Goal: Task Accomplishment & Management: Use online tool/utility

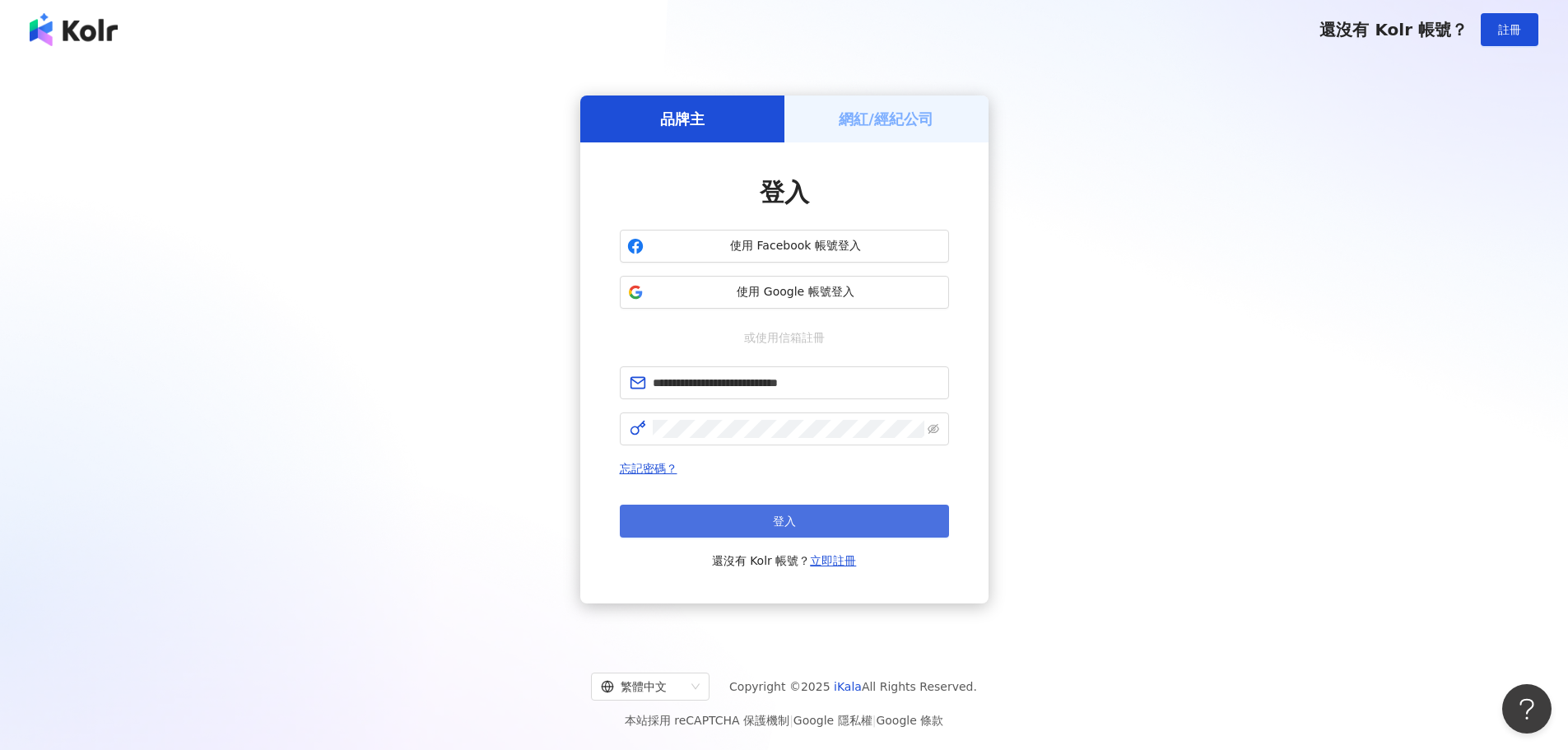
click at [678, 519] on button "登入" at bounding box center [784, 521] width 329 height 33
type input "**********"
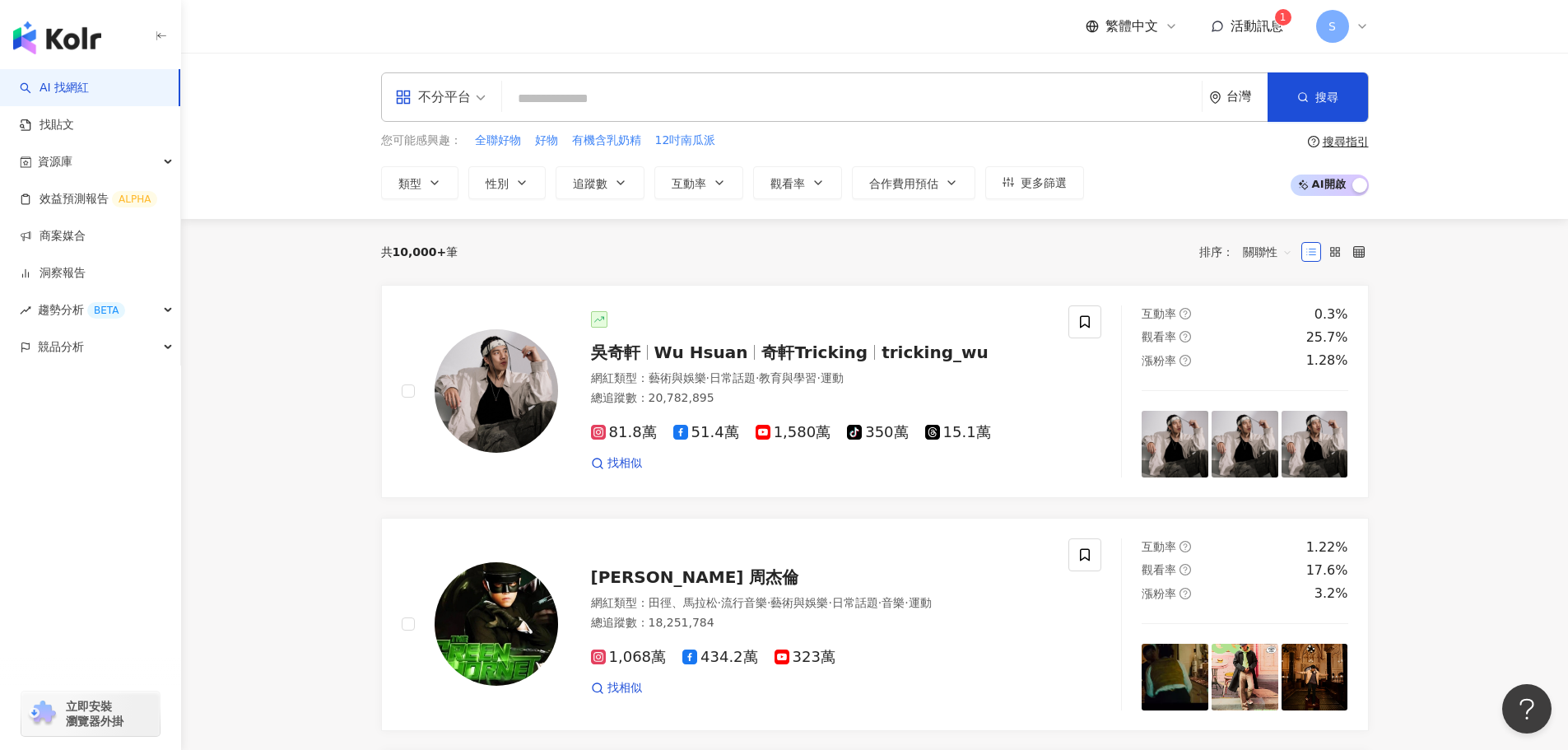
click at [1249, 31] on span "活動訊息" at bounding box center [1257, 25] width 53 height 15
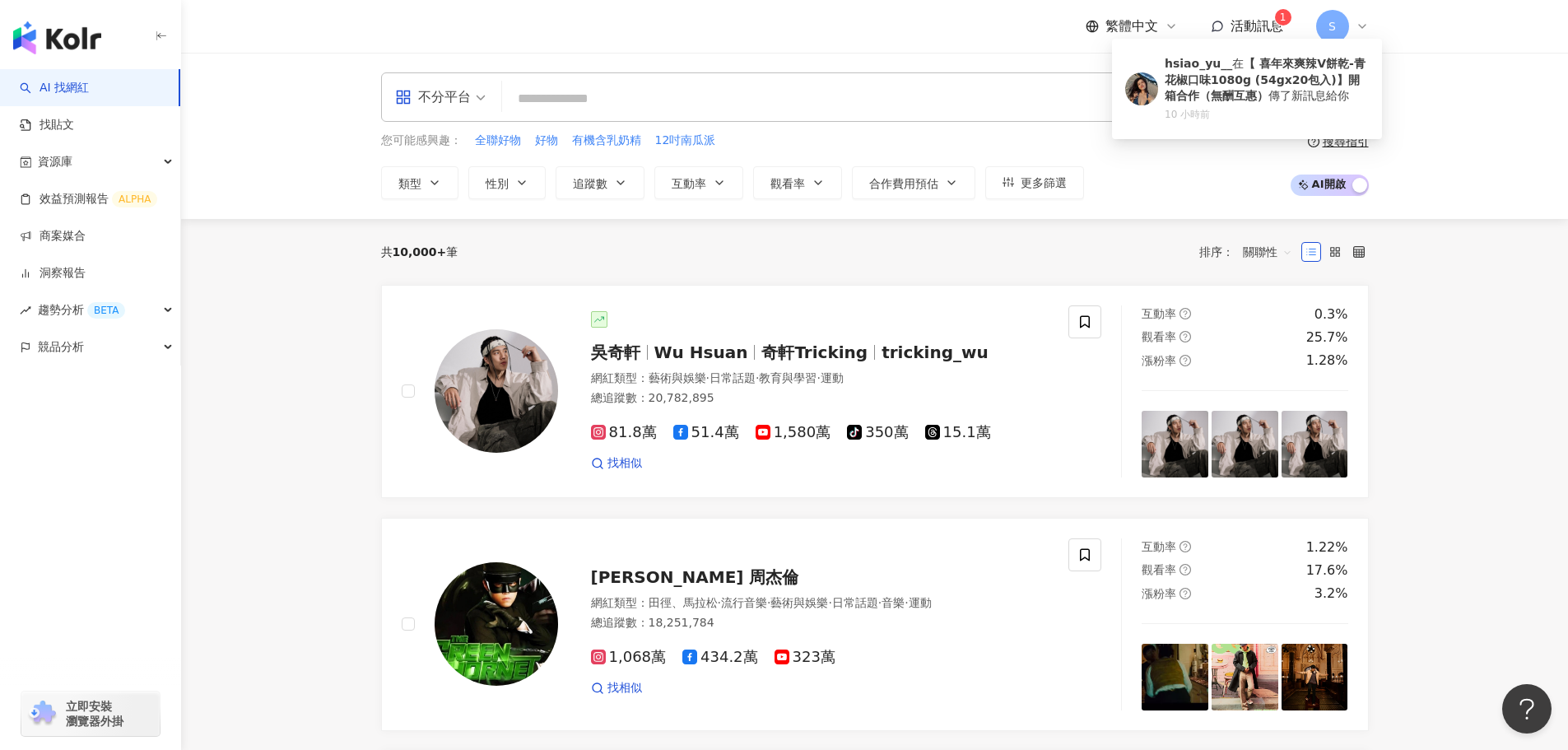
click at [1249, 31] on span "活動訊息" at bounding box center [1257, 25] width 53 height 15
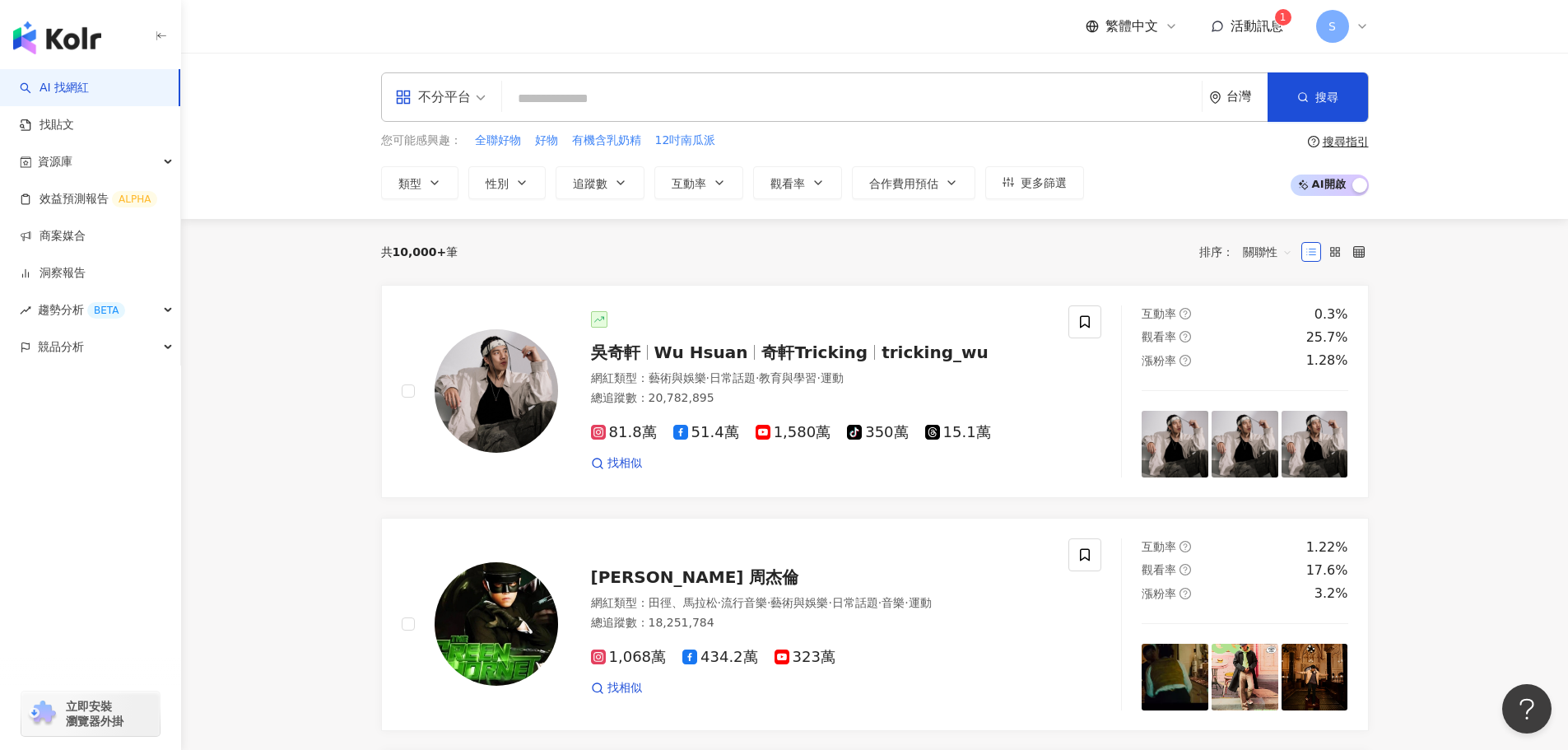
click at [1249, 31] on span "活動訊息" at bounding box center [1257, 25] width 53 height 15
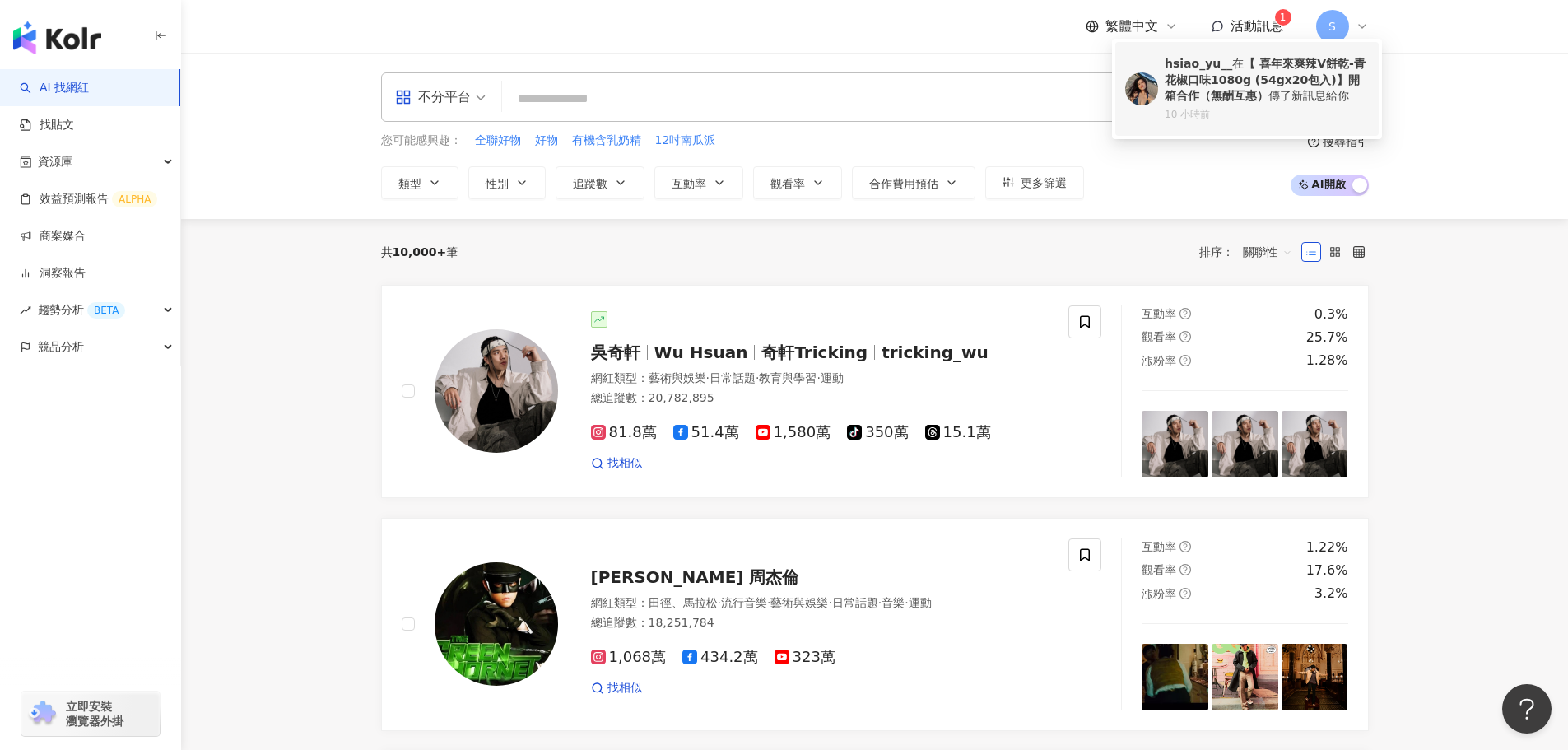
click at [1230, 57] on div "hsiao_yu__ 在 【 喜年來爽辣V餅乾-青花椒口味1080g (54gx20包入)】開箱合作（無酬互惠） 傳了新訊息給你" at bounding box center [1267, 80] width 204 height 48
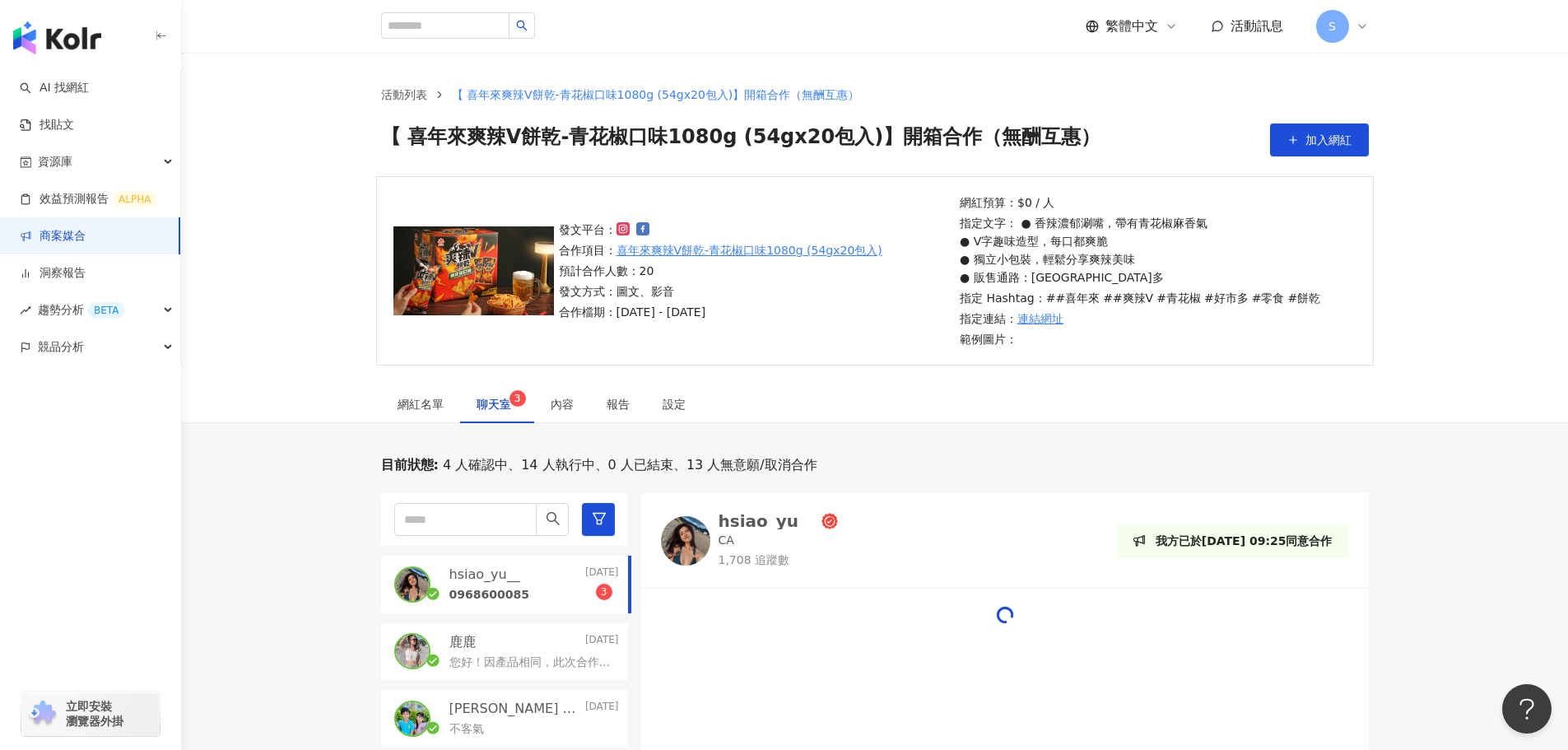
click at [527, 572] on div "hsiao_yu__ [DATE]" at bounding box center [534, 574] width 170 height 18
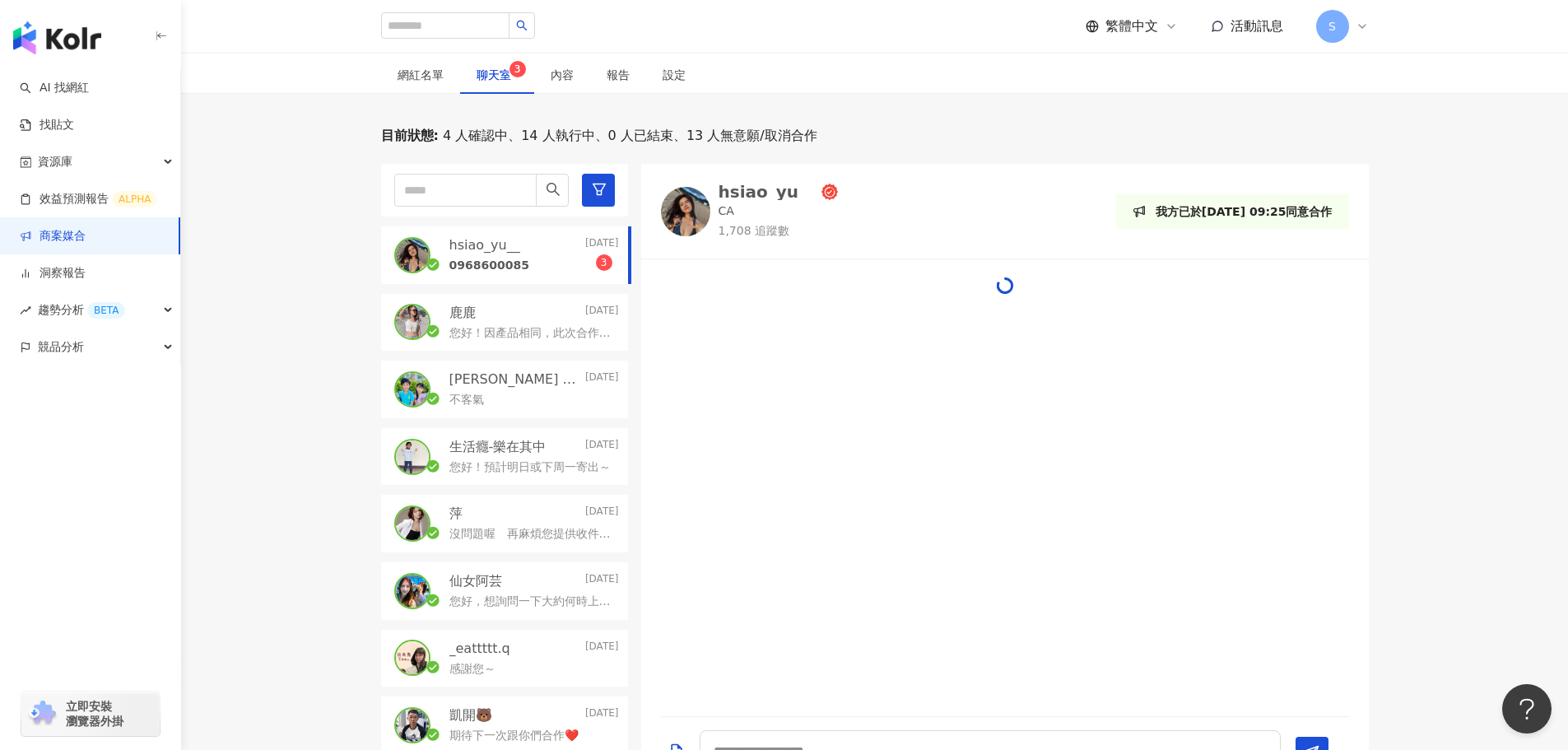
scroll to position [473, 0]
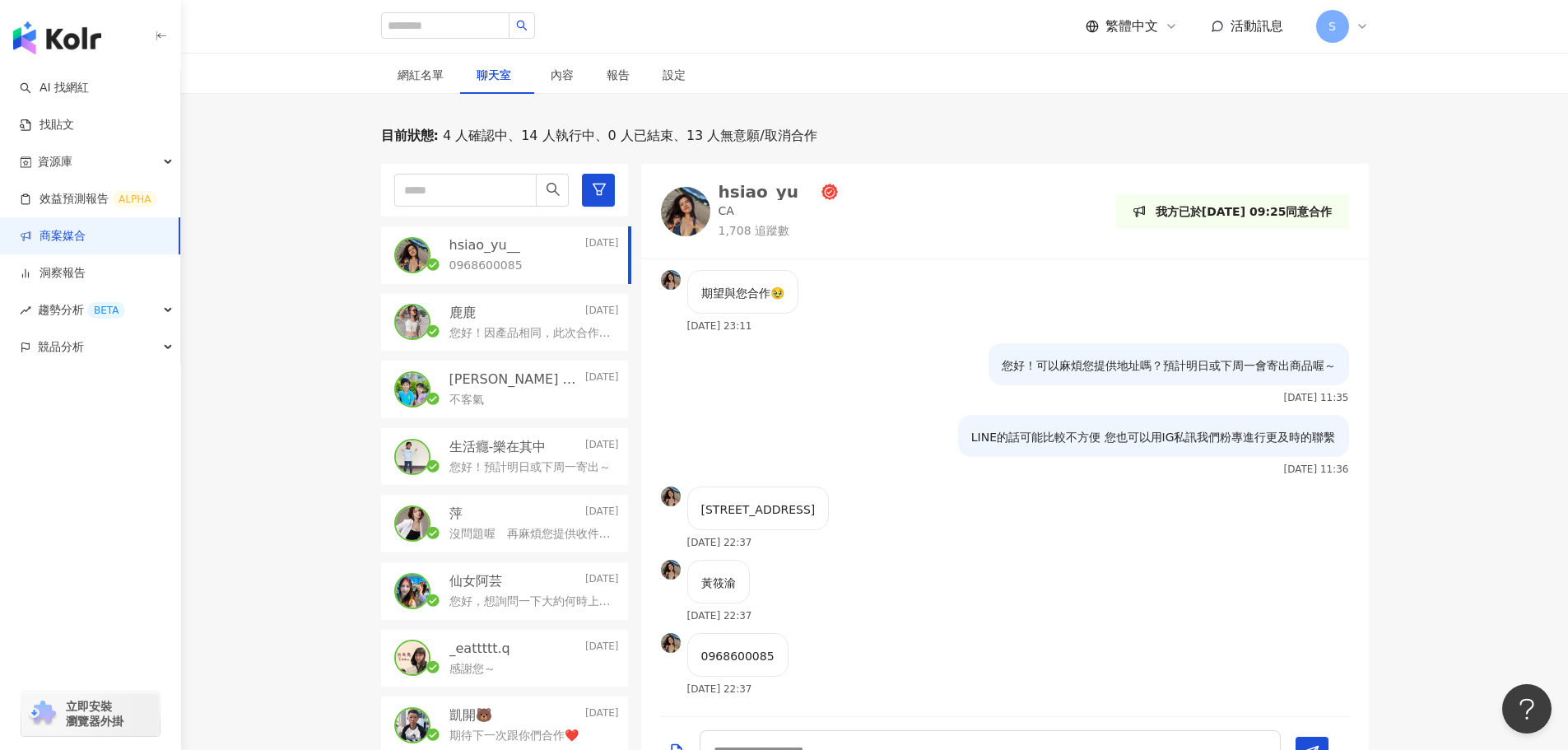
click at [492, 327] on div "您好！因產品相同，此次合作希望以好市多規格1080g優先進行可以嗎～" at bounding box center [534, 332] width 170 height 20
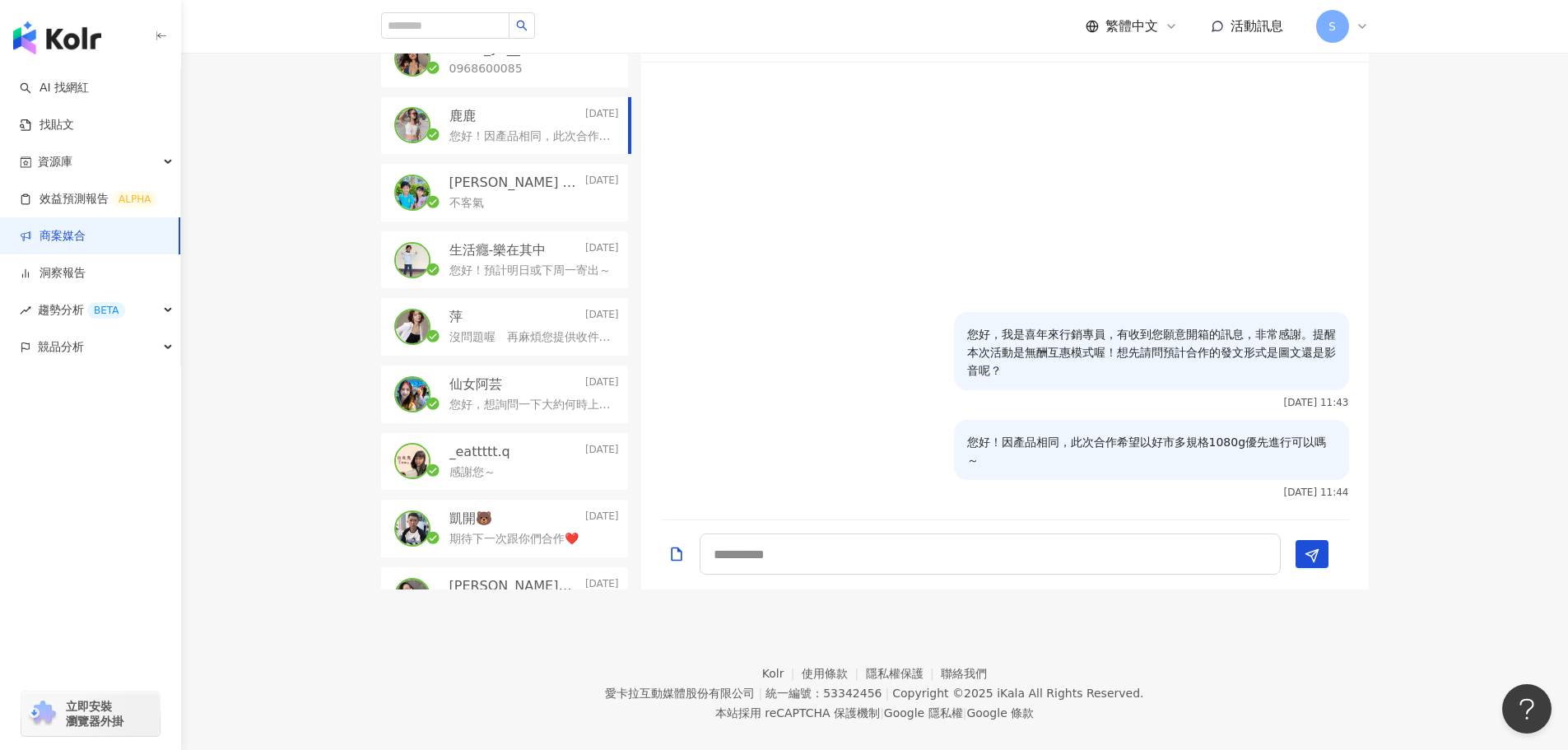
scroll to position [548, 0]
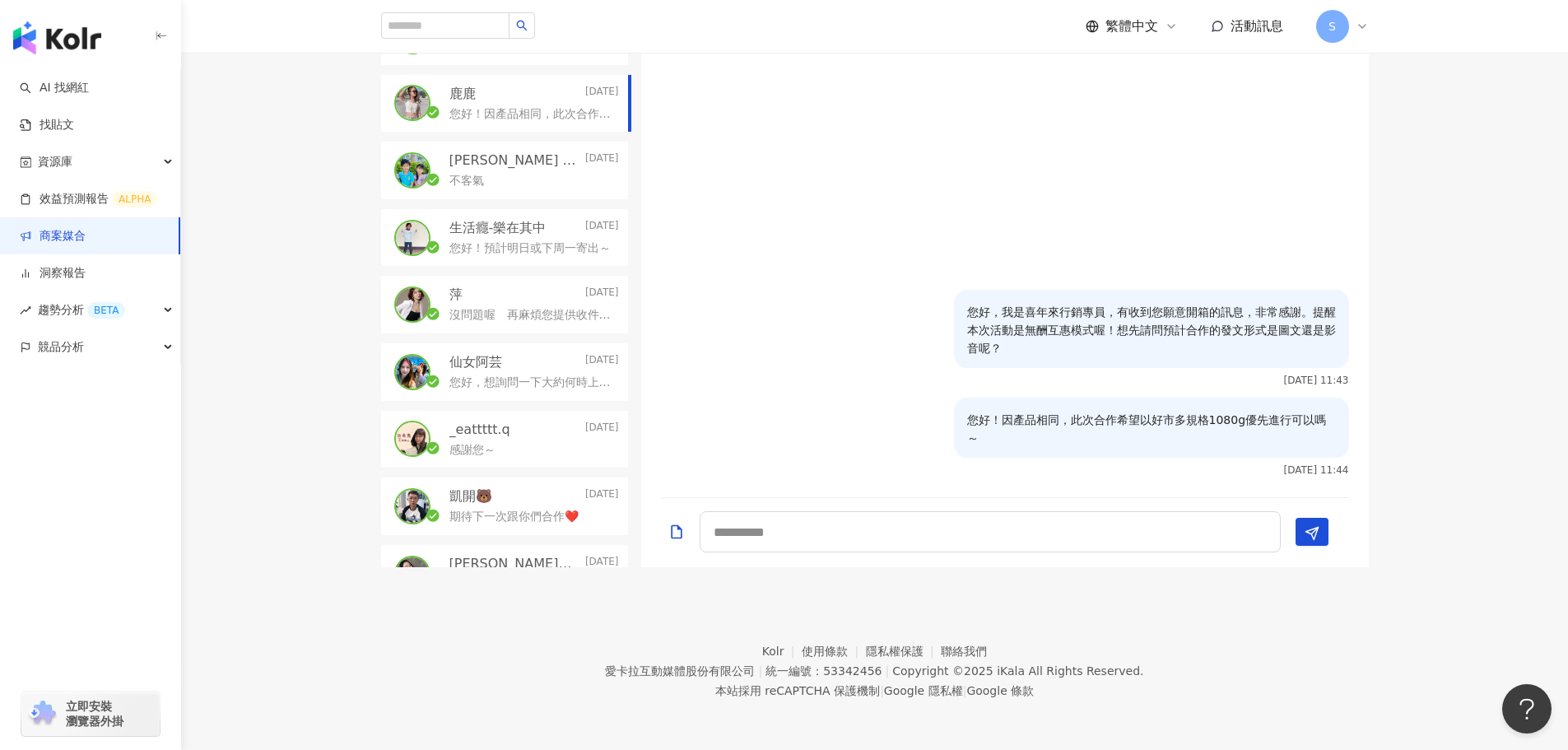
click at [536, 293] on div "萍 [DATE]" at bounding box center [534, 294] width 170 height 18
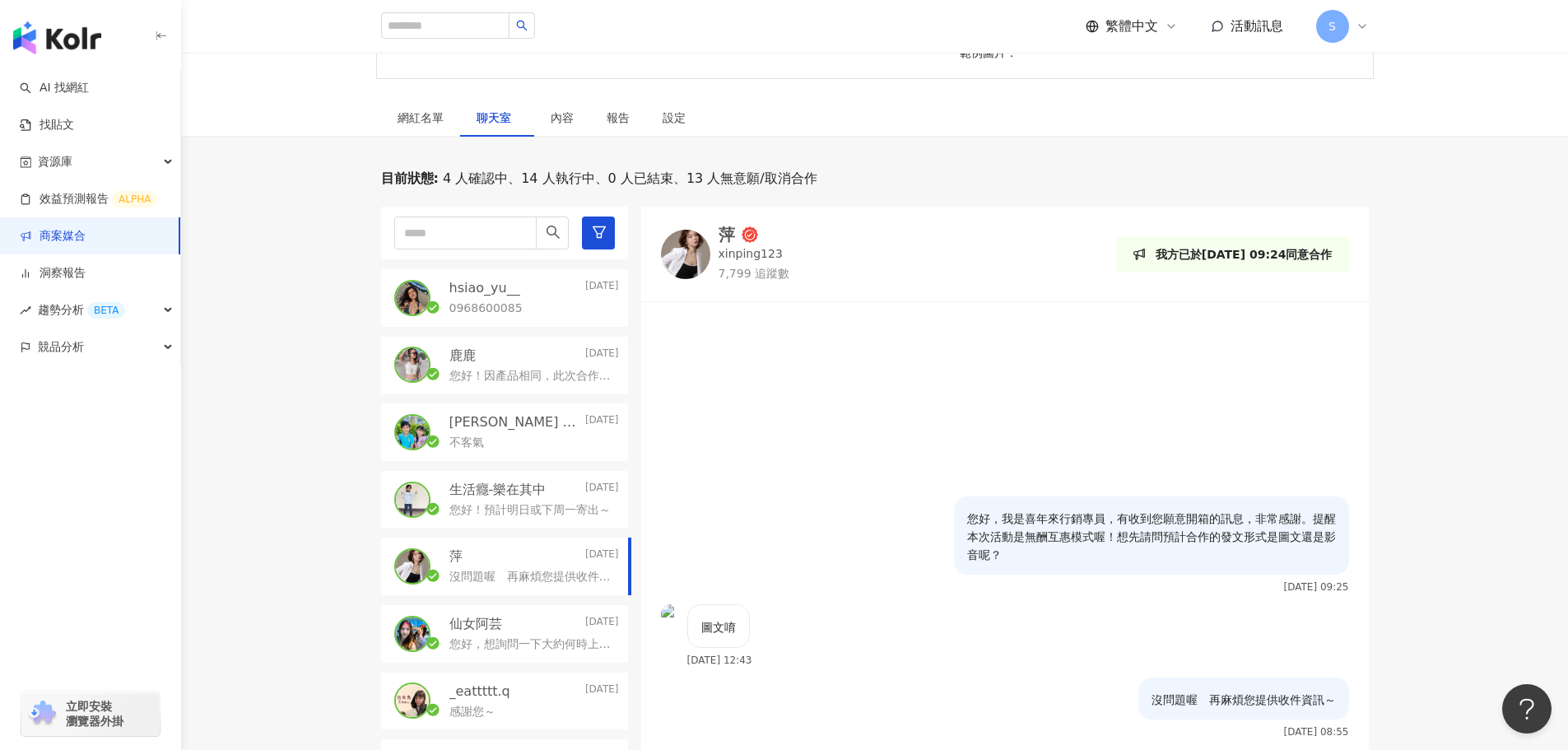
scroll to position [466, 0]
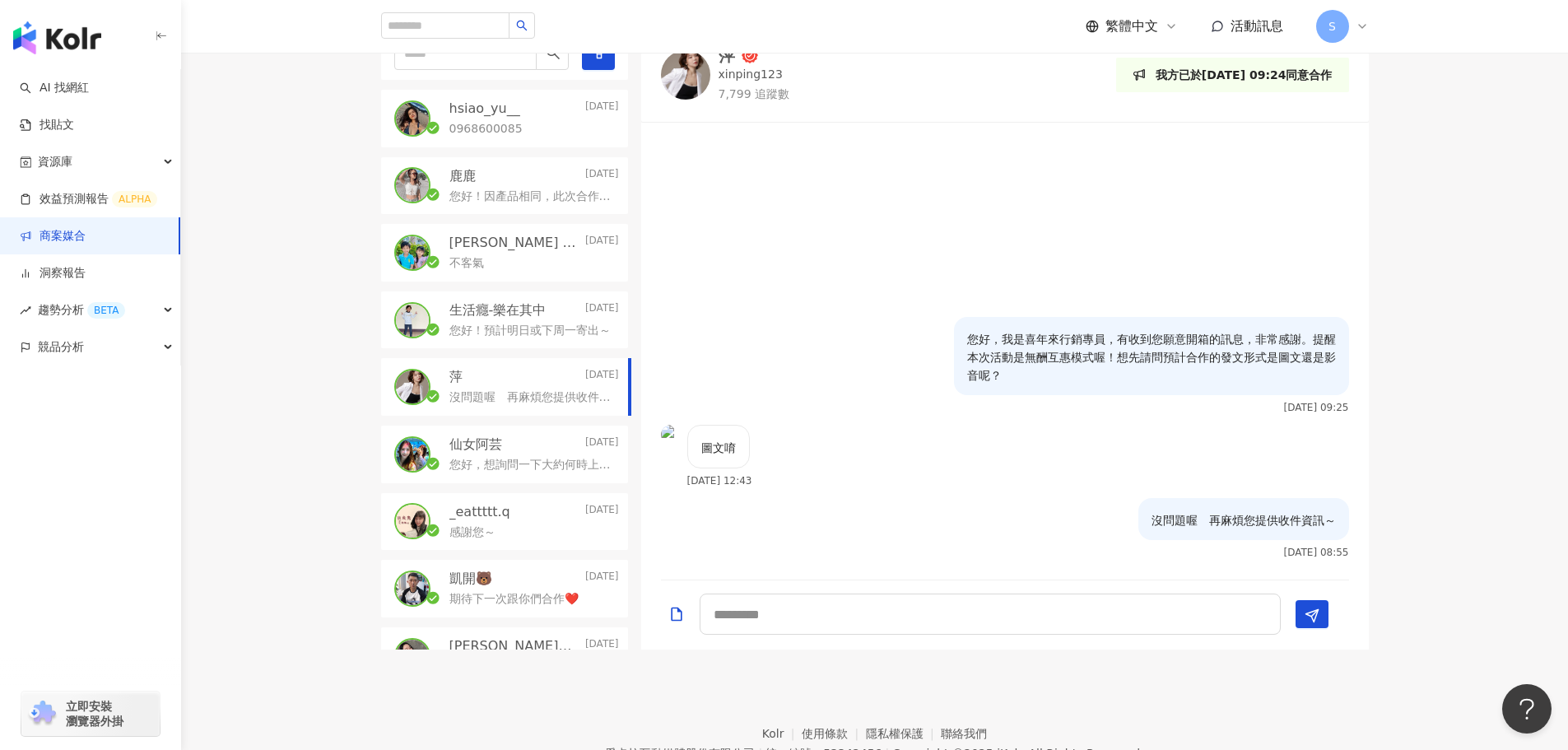
click at [1265, 24] on span "活動訊息" at bounding box center [1257, 25] width 53 height 15
click at [1286, 18] on div "繁體中文 活動訊息 S" at bounding box center [1227, 26] width 283 height 33
click at [58, 235] on link "商案媒合" at bounding box center [53, 236] width 66 height 16
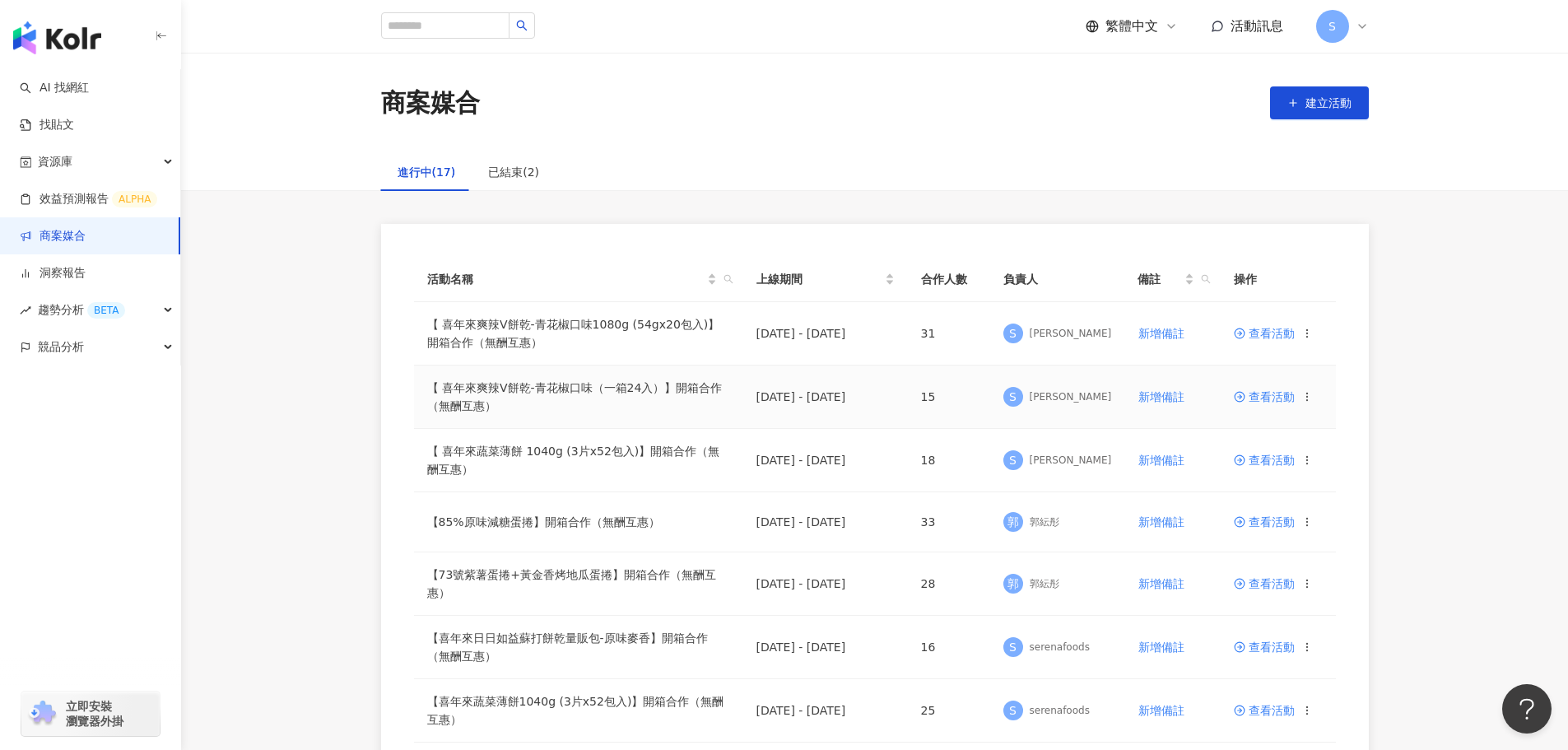
click at [1273, 400] on span "查看活動" at bounding box center [1264, 397] width 61 height 12
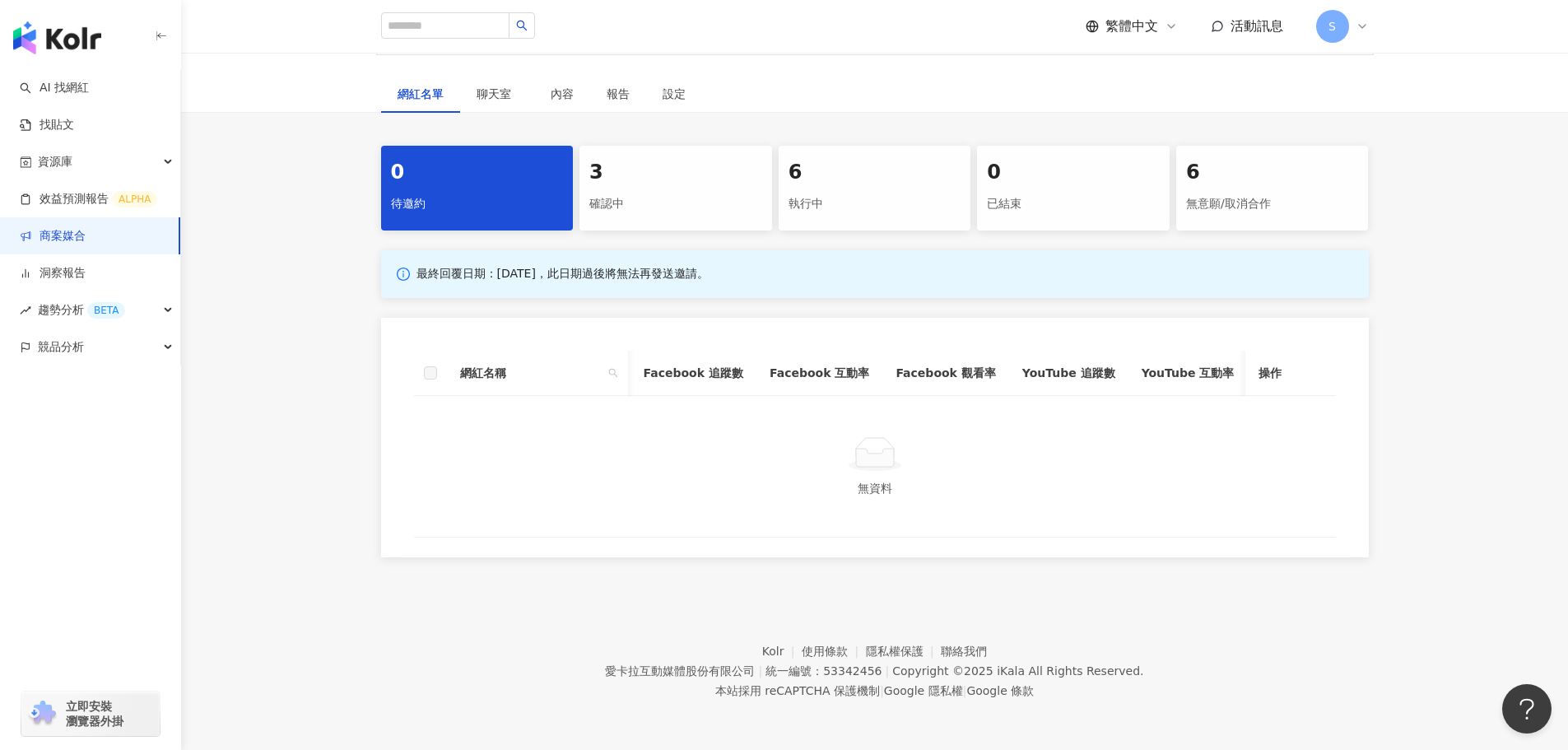
scroll to position [0, 143]
click at [773, 176] on div "0 待邀約 3 確認中 6 執行中 0 已結束 6 無意願/取消合作" at bounding box center [874, 188] width 988 height 85
click at [812, 161] on div "6" at bounding box center [875, 172] width 173 height 28
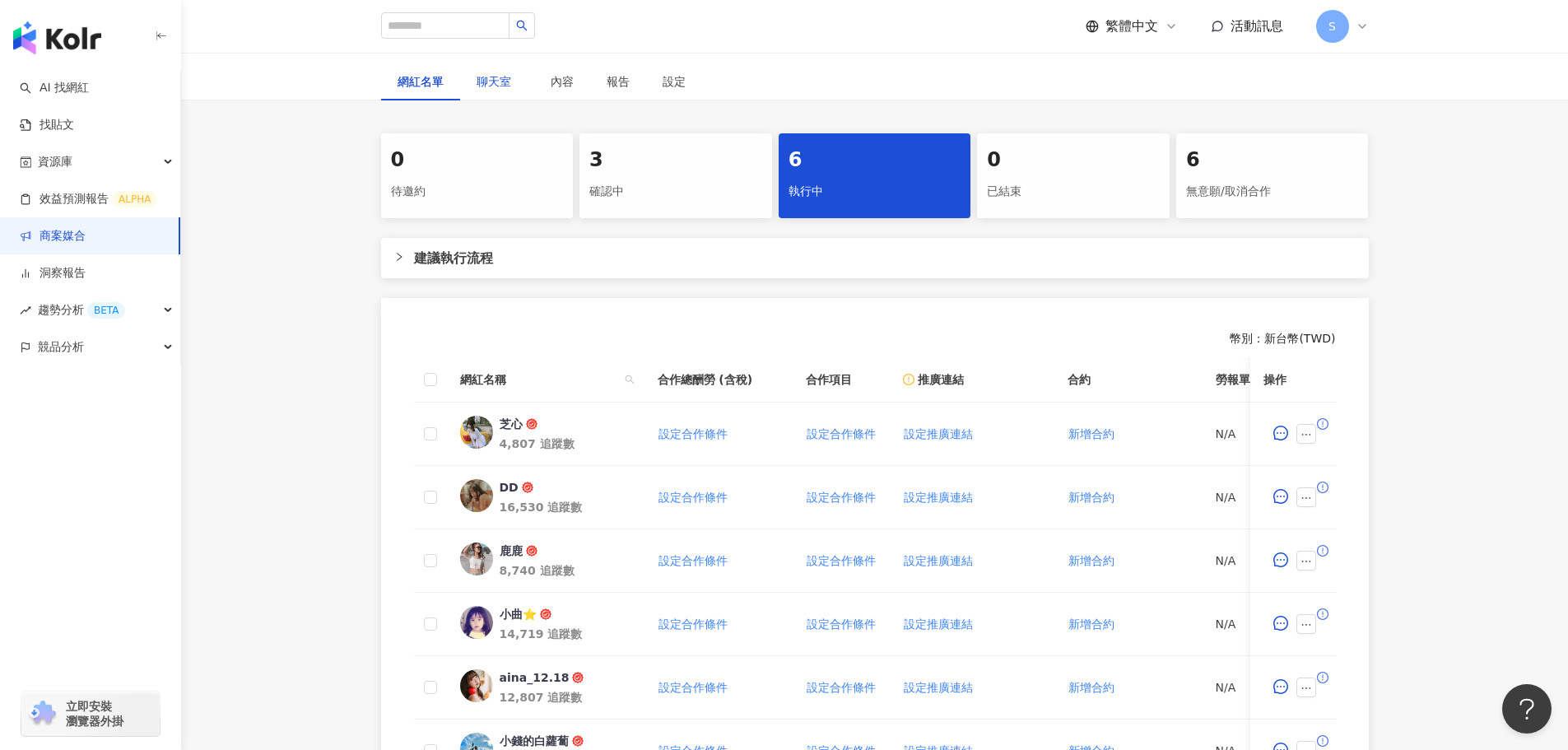
click at [499, 76] on span "聊天室" at bounding box center [497, 81] width 42 height 12
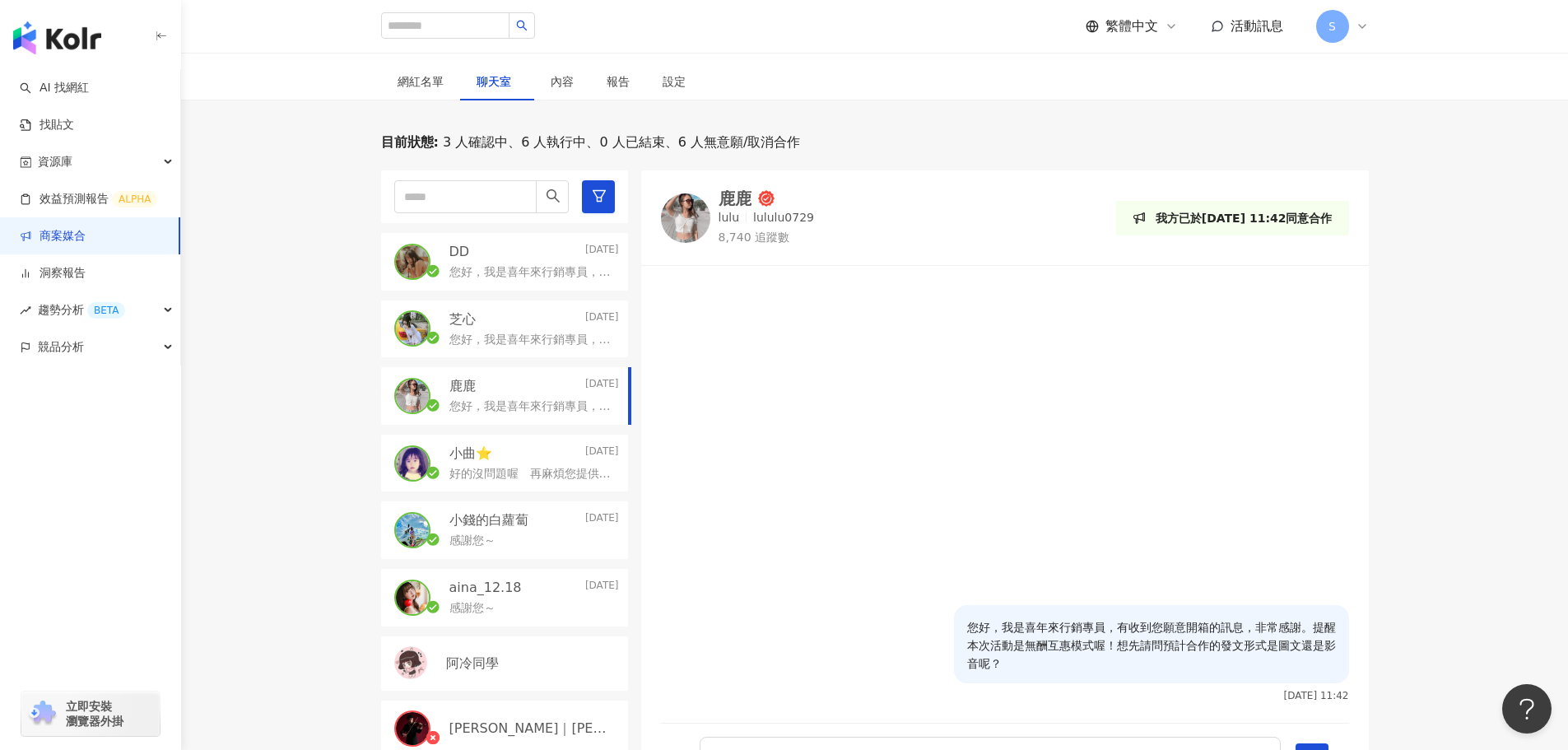
click at [526, 395] on div "鹿鹿 [DATE]" at bounding box center [534, 386] width 170 height 18
click at [519, 334] on p "您好，我是喜年來行銷專員，有收到您願意開箱的訊息，非常感謝。提醒本次活動是無酬互惠模式喔！想先請問預計合作的發文形式是圖文還是影音呢？" at bounding box center [531, 339] width 163 height 16
click at [530, 445] on div "小曲⭐️ [DATE]" at bounding box center [534, 453] width 170 height 18
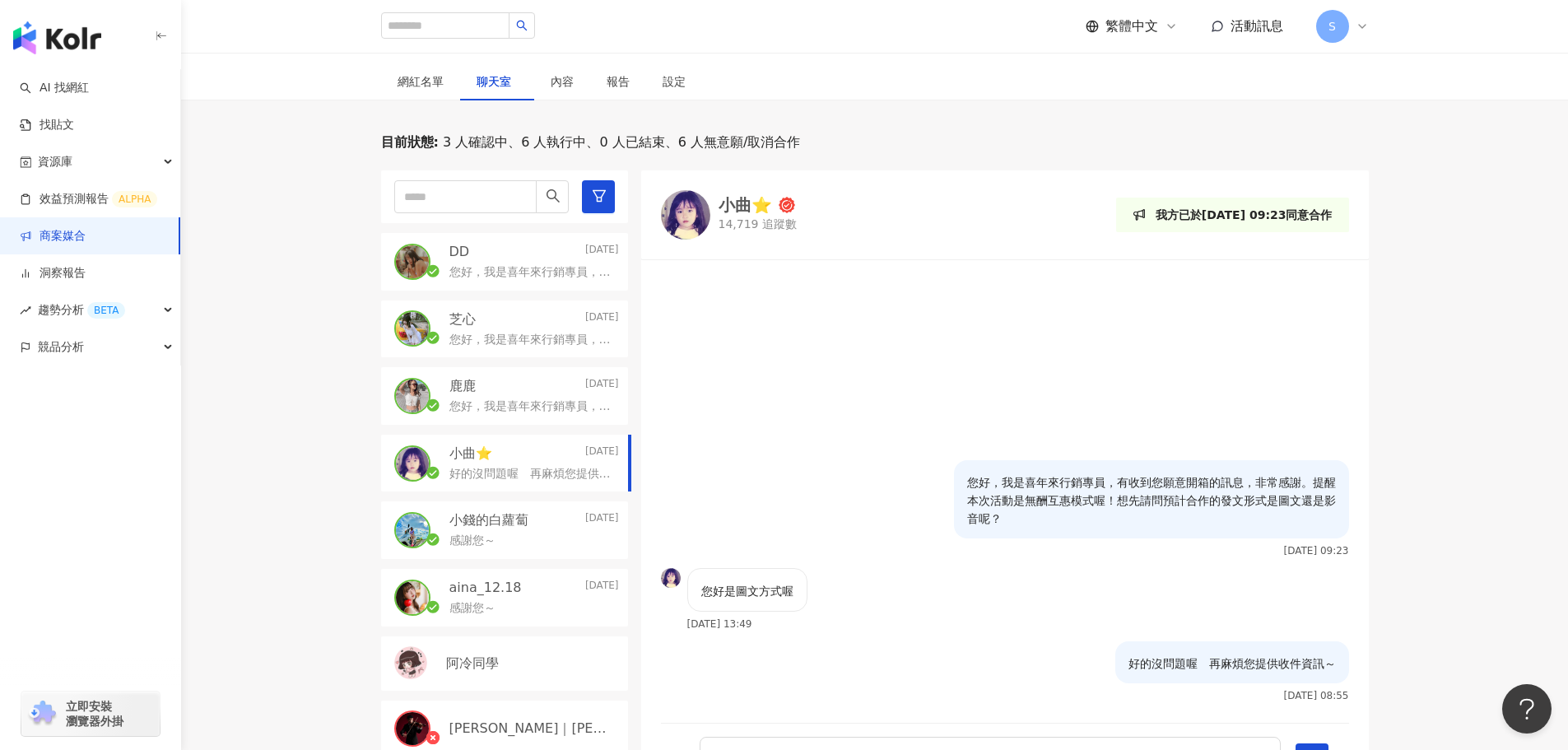
click at [1256, 29] on span "活動訊息" at bounding box center [1257, 25] width 53 height 15
click at [86, 244] on link "商案媒合" at bounding box center [53, 236] width 66 height 16
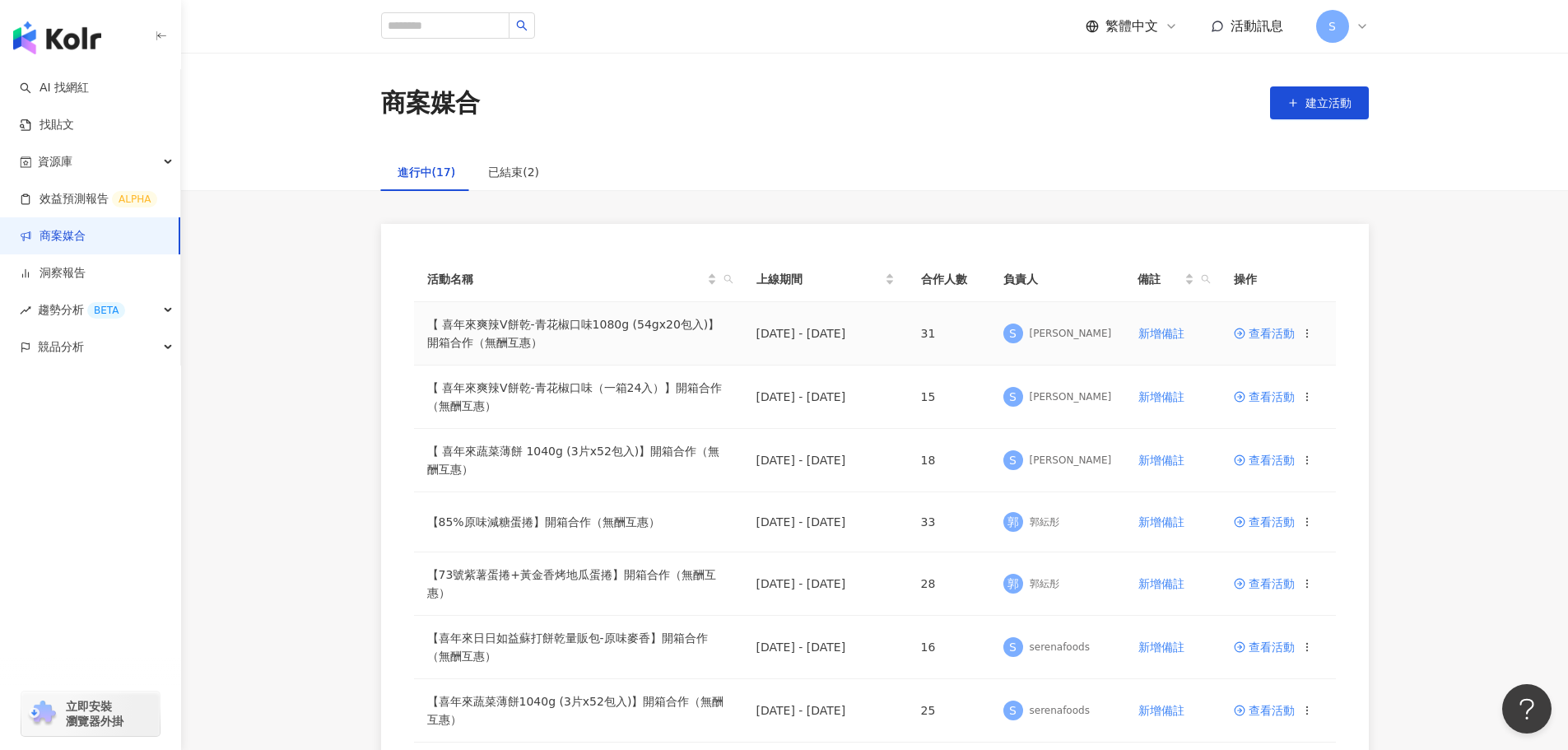
click at [1269, 331] on span "查看活動" at bounding box center [1264, 333] width 61 height 12
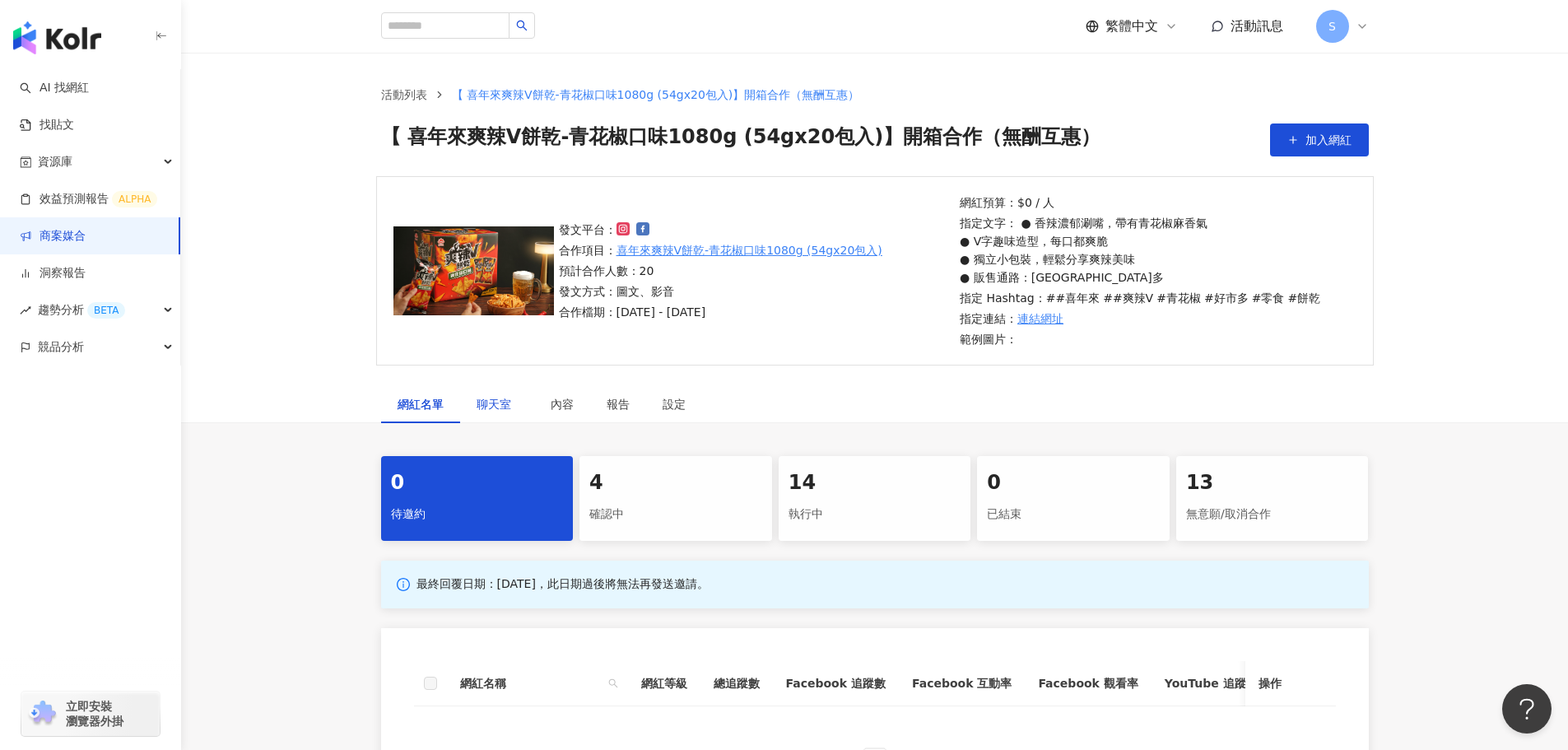
click at [482, 410] on span "聊天室" at bounding box center [497, 405] width 42 height 12
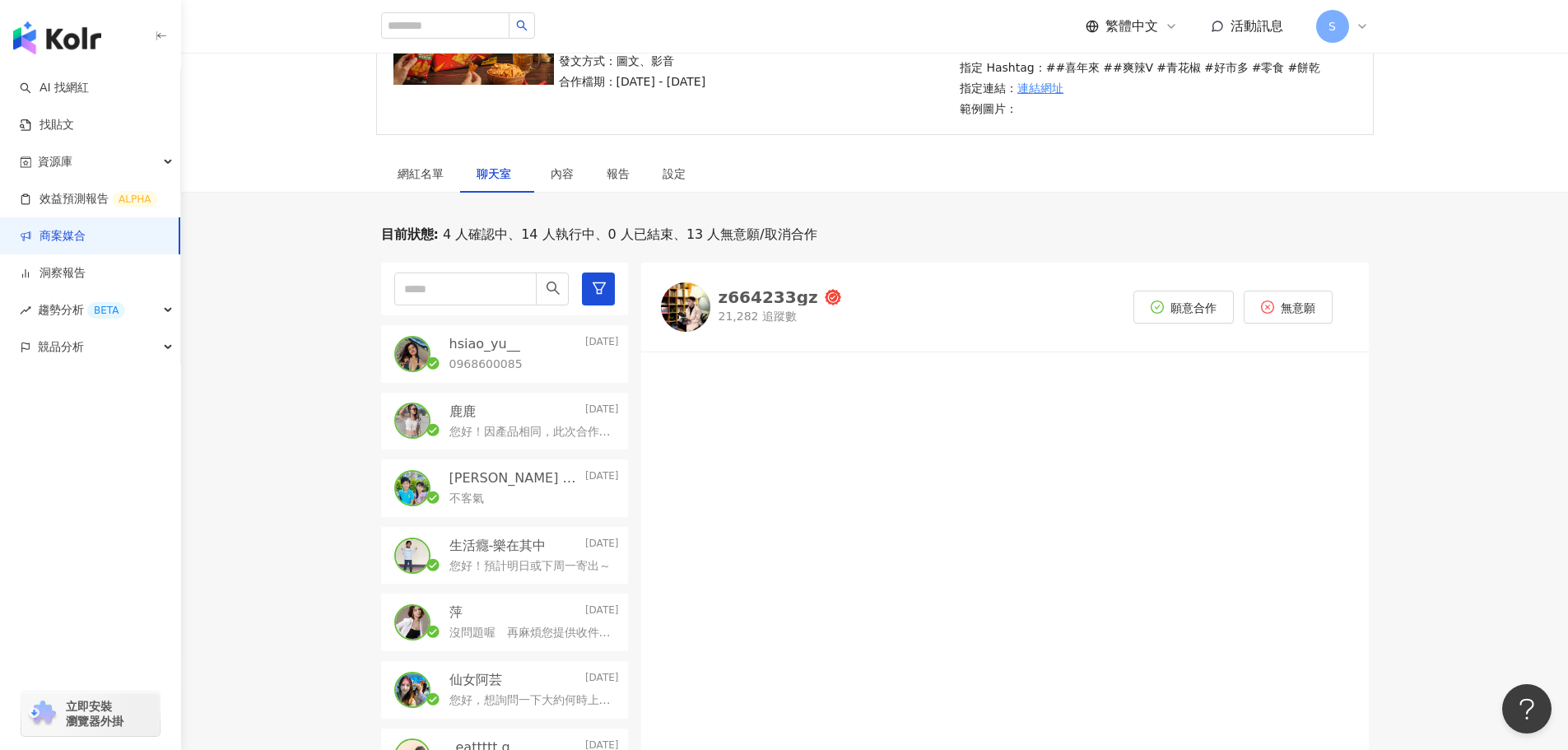
scroll to position [247, 0]
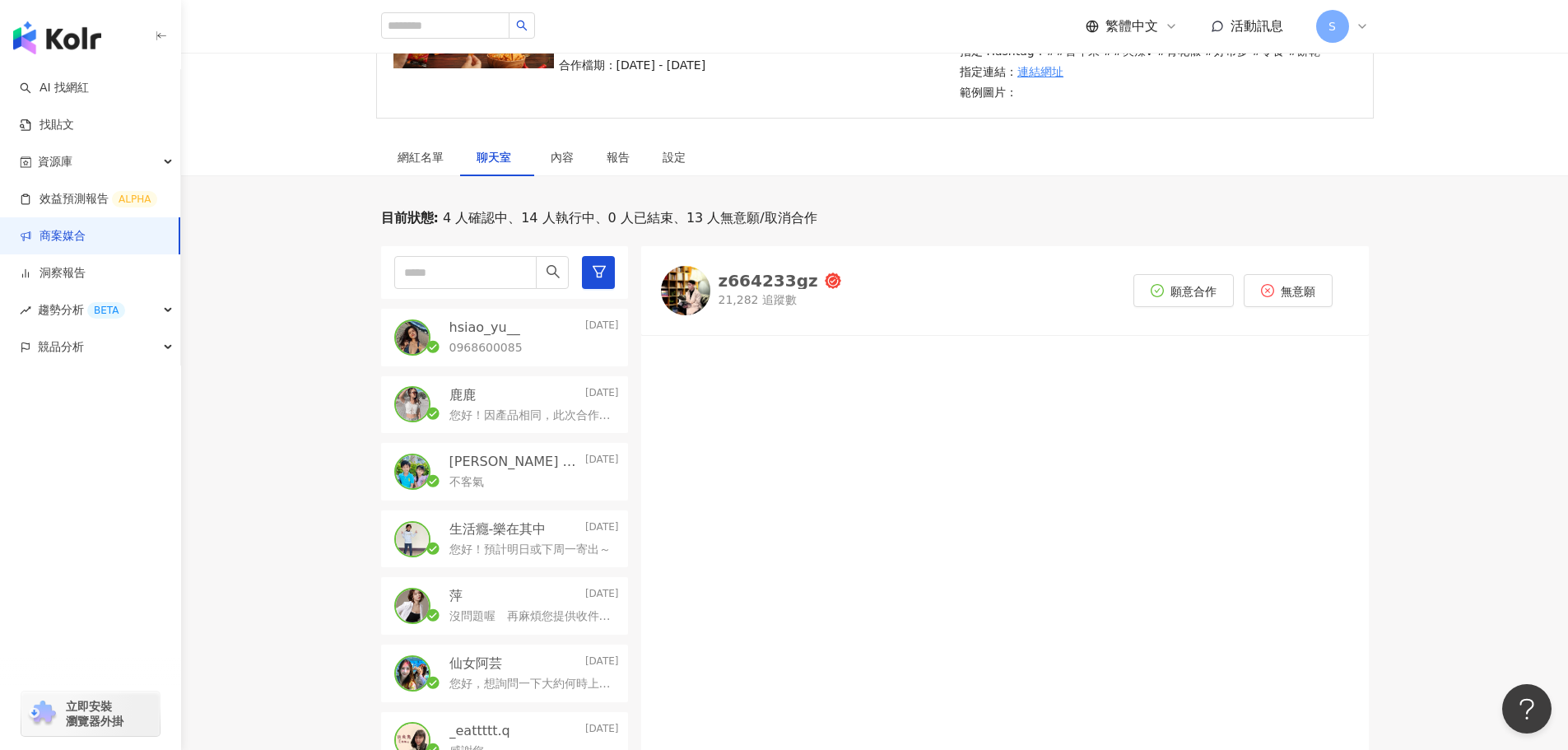
click at [499, 342] on p "0968600085" at bounding box center [486, 348] width 73 height 16
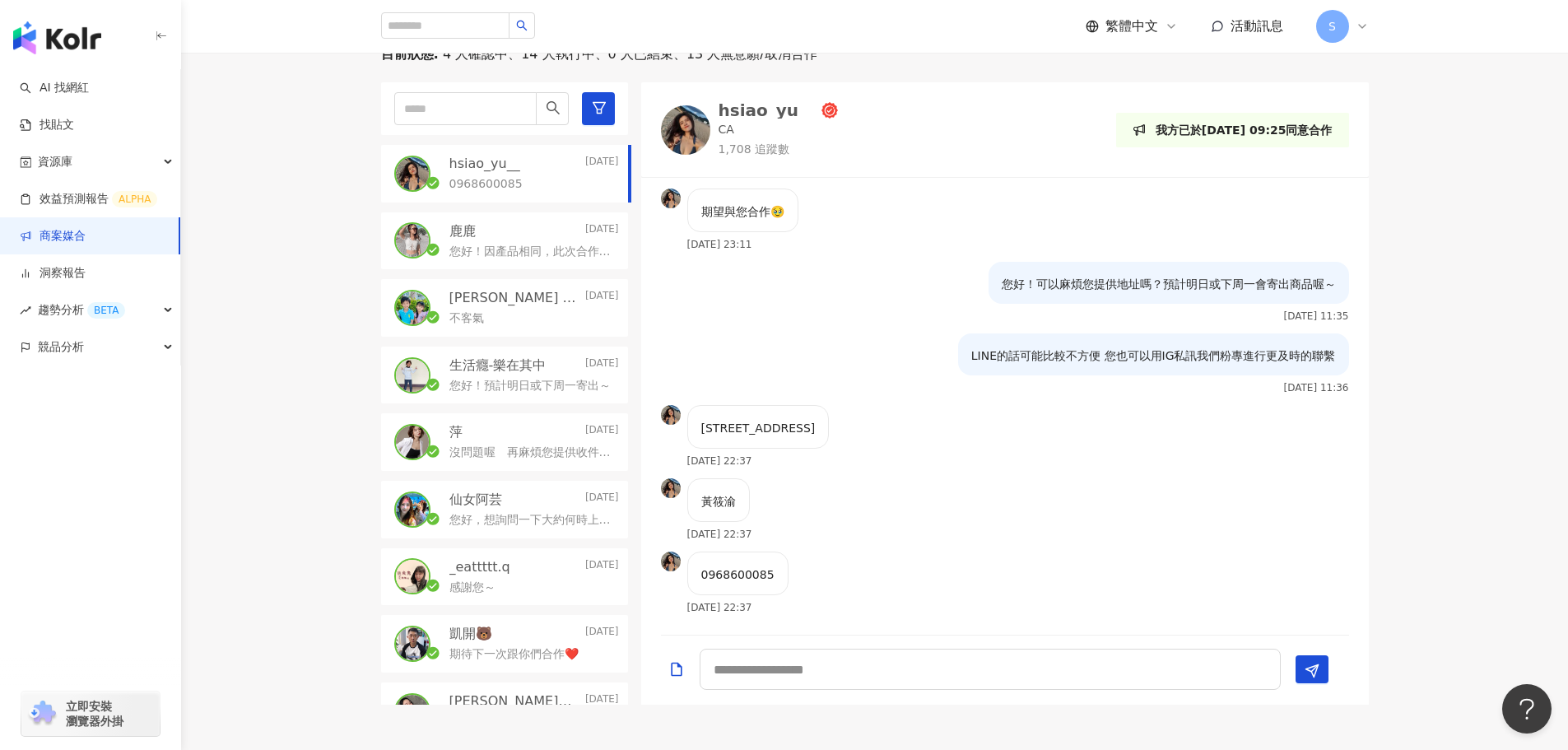
scroll to position [411, 0]
click at [719, 675] on textarea at bounding box center [990, 669] width 581 height 42
type textarea "*******"
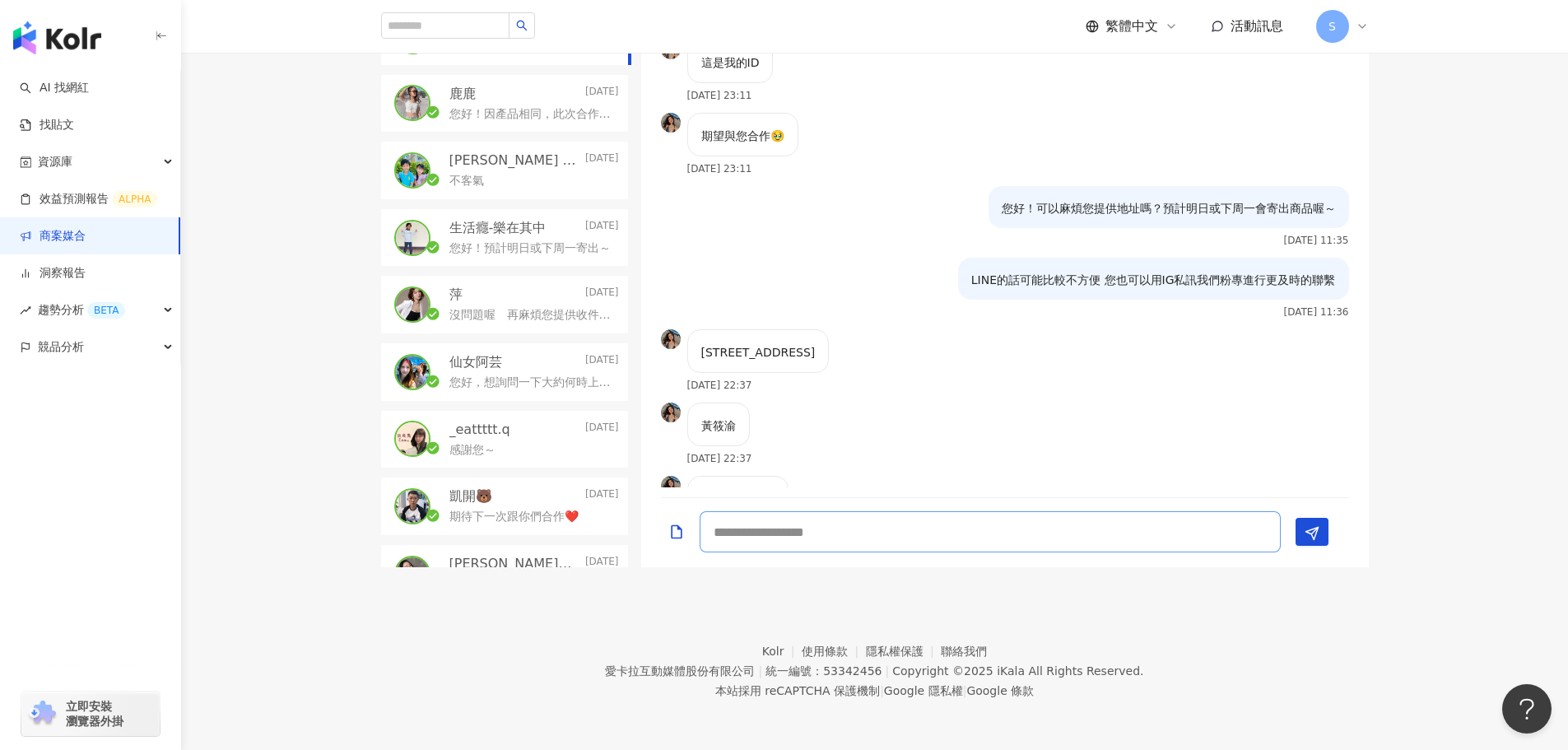
scroll to position [546, 0]
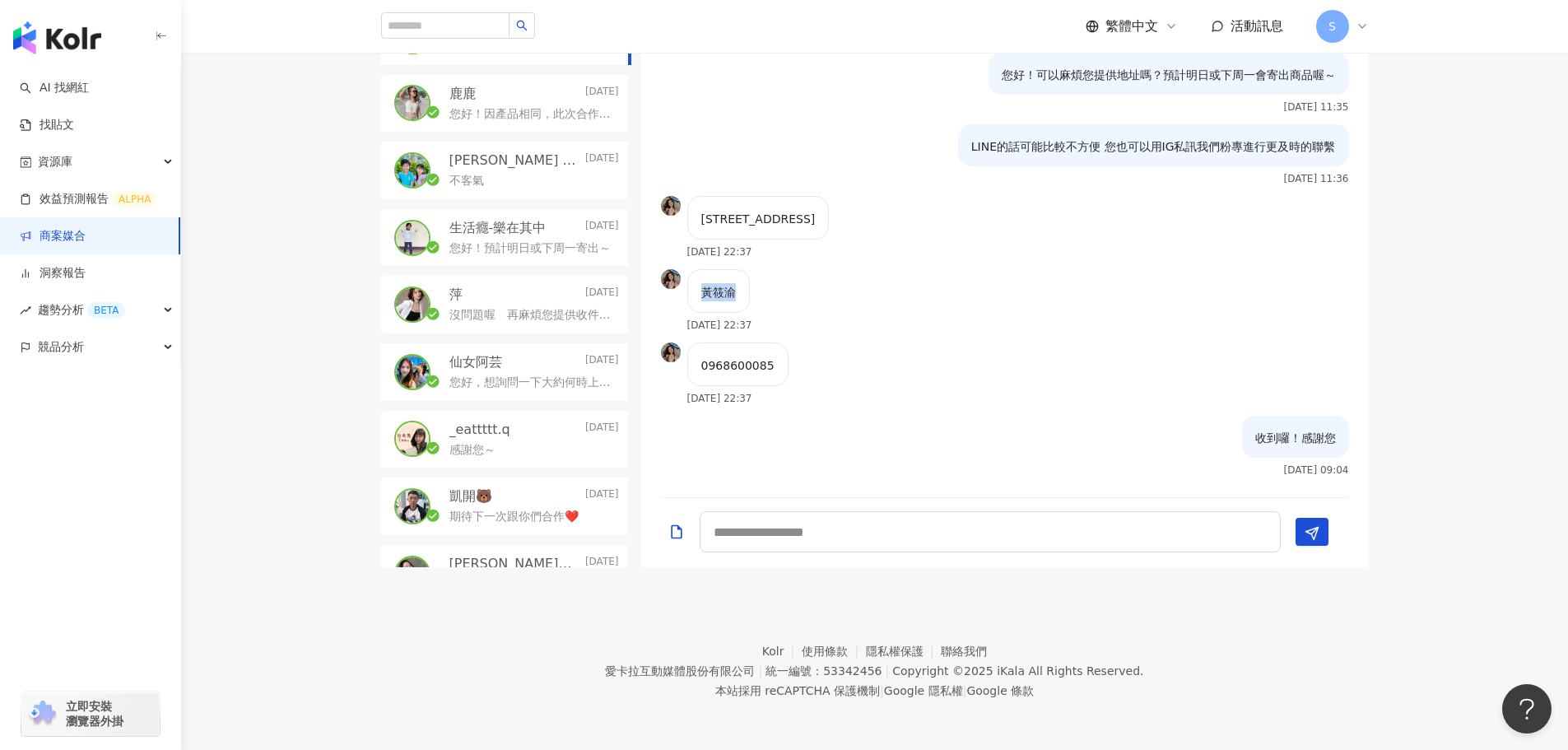
drag, startPoint x: 700, startPoint y: 294, endPoint x: 744, endPoint y: 292, distance: 44.0
click at [744, 292] on div "黃筱渝" at bounding box center [719, 290] width 63 height 43
copy p "黃筱渝"
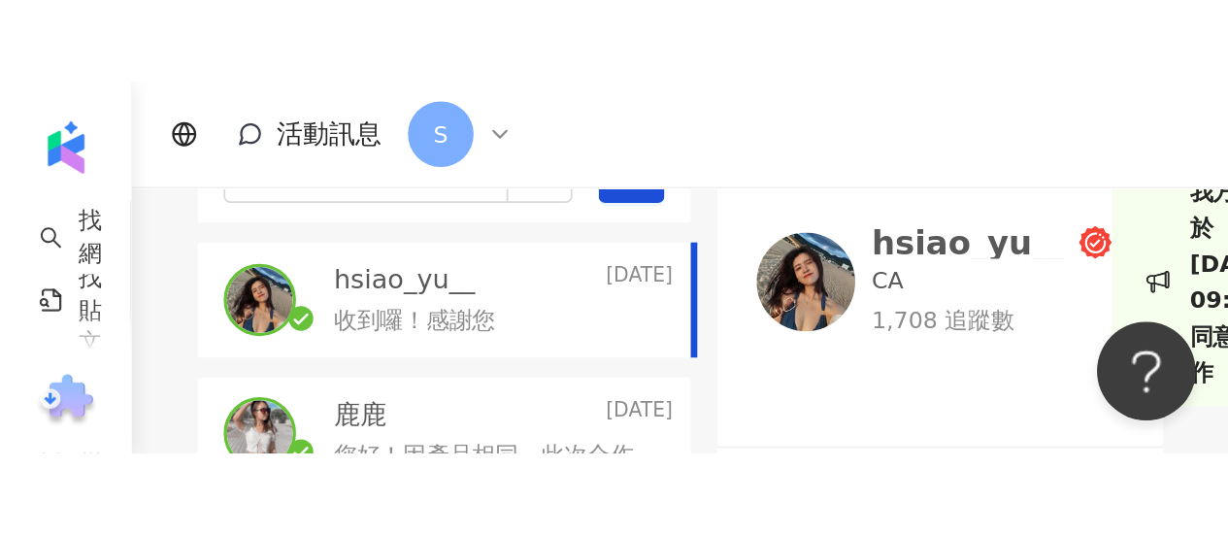
scroll to position [775, 0]
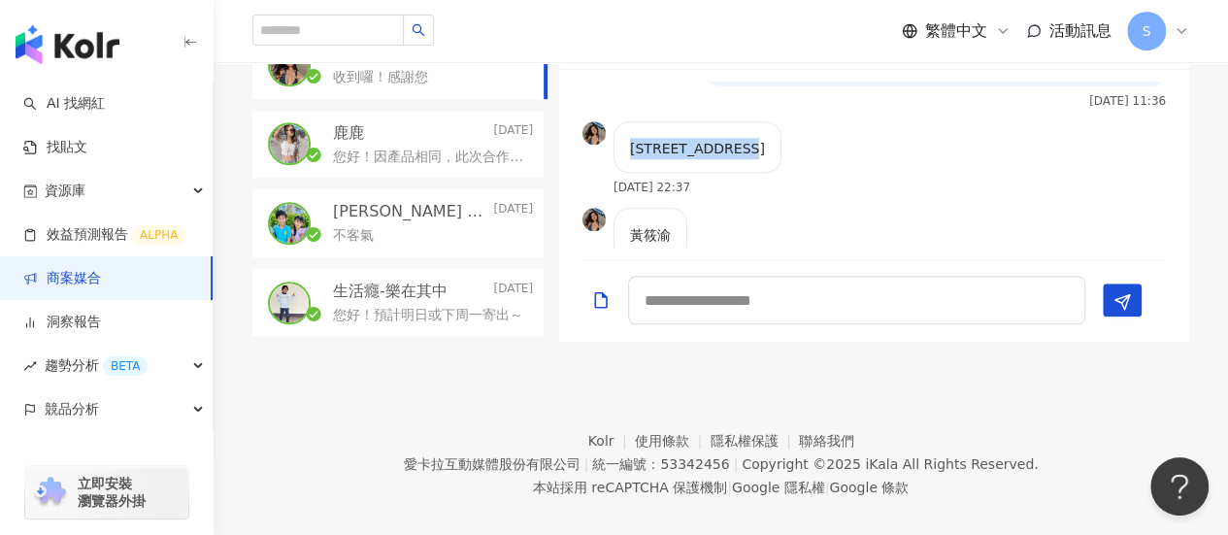
drag, startPoint x: 631, startPoint y: 145, endPoint x: 821, endPoint y: 143, distance: 190.3
click at [781, 143] on div "[STREET_ADDRESS]" at bounding box center [697, 146] width 168 height 51
copy p "[STREET_ADDRESS]"
click at [705, 173] on div "[STREET_ADDRESS] [DATE] 22:37" at bounding box center [697, 157] width 168 height 73
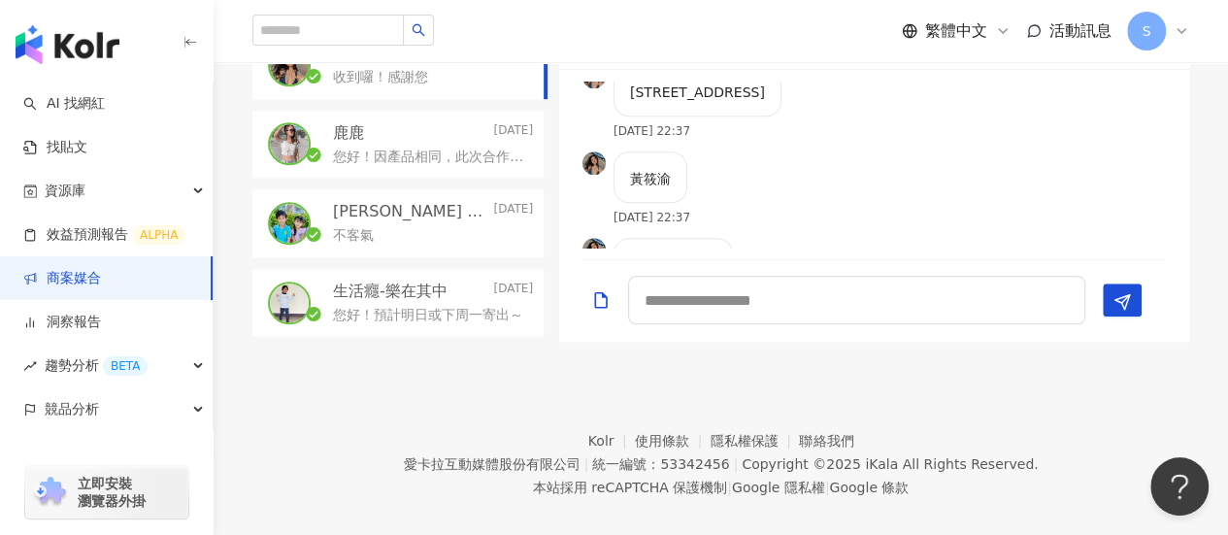
scroll to position [872, 0]
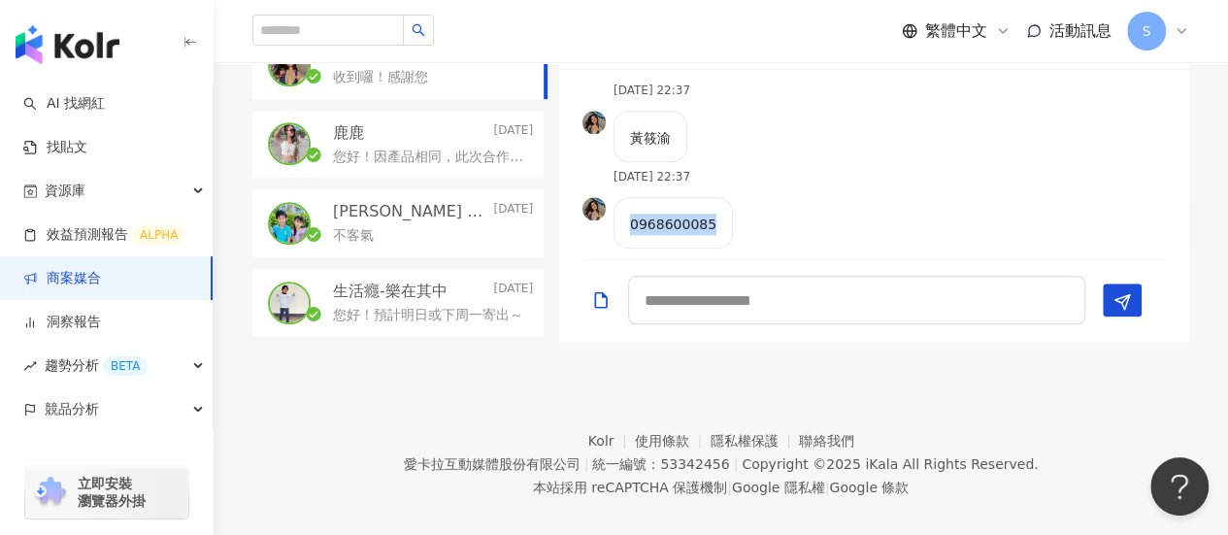
drag, startPoint x: 629, startPoint y: 218, endPoint x: 712, endPoint y: 211, distance: 83.8
click at [712, 211] on div "0968600085" at bounding box center [672, 222] width 119 height 51
copy p "0968600085"
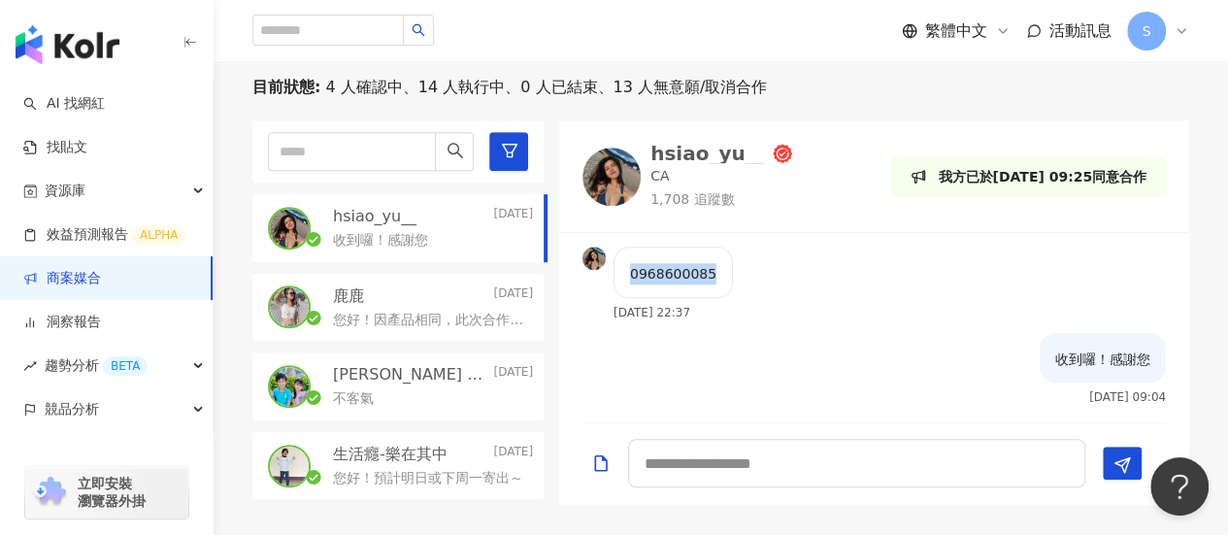
scroll to position [451, 0]
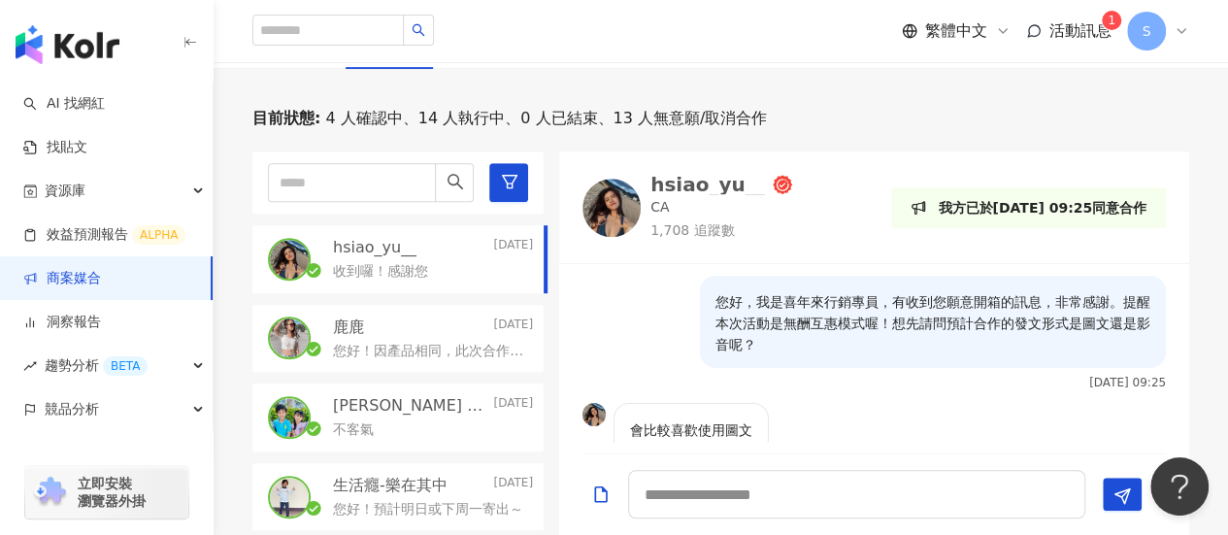
click at [1078, 29] on span "活動訊息" at bounding box center [1080, 30] width 62 height 18
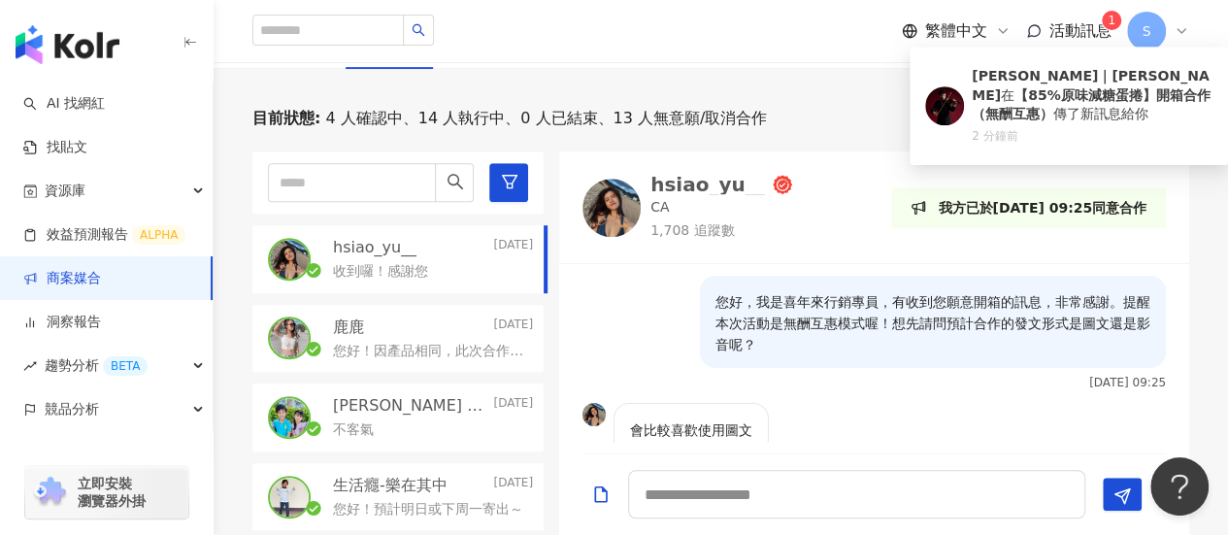
click at [1086, 21] on span "活動訊息" at bounding box center [1080, 30] width 62 height 18
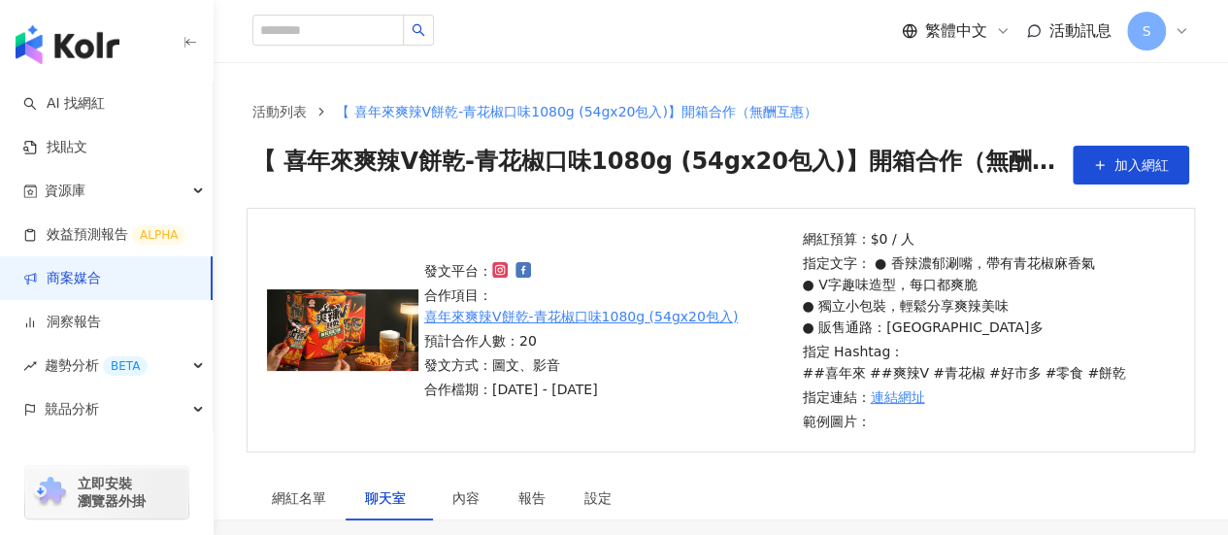
click at [1090, 22] on span "活動訊息" at bounding box center [1080, 30] width 62 height 18
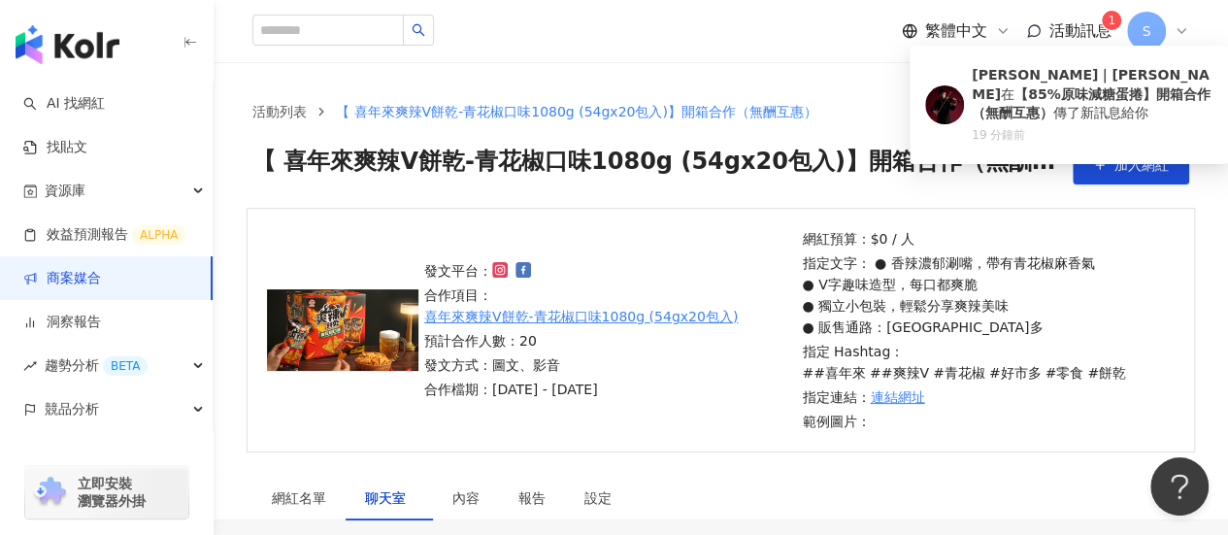
click at [1090, 22] on span "活動訊息" at bounding box center [1080, 30] width 62 height 18
